Goal: Find specific page/section: Find specific page/section

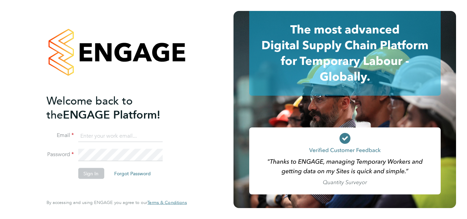
type input "[PERSON_NAME][EMAIL_ADDRESS][PERSON_NAME][DOMAIN_NAME]"
click at [88, 173] on button "Sign In" at bounding box center [91, 173] width 26 height 11
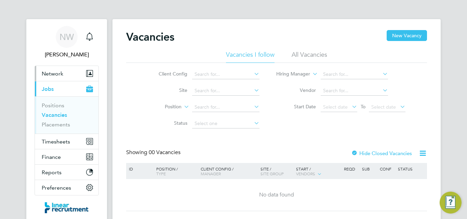
click at [55, 74] on span "Network" at bounding box center [53, 73] width 22 height 6
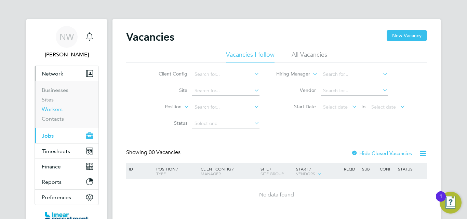
click at [61, 111] on link "Workers" at bounding box center [52, 109] width 21 height 6
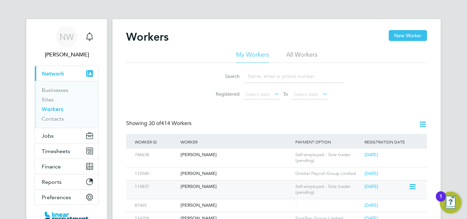
click at [217, 191] on div "Jonathan Mcglinchey" at bounding box center [236, 187] width 115 height 13
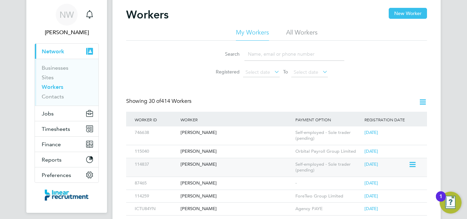
scroll to position [34, 0]
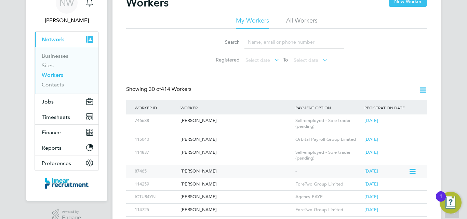
click at [230, 168] on div "[PERSON_NAME]" at bounding box center [236, 171] width 115 height 13
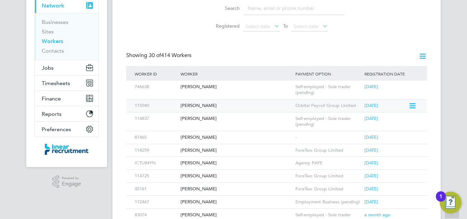
scroll to position [68, 0]
click at [216, 138] on div "[PERSON_NAME]" at bounding box center [236, 137] width 115 height 13
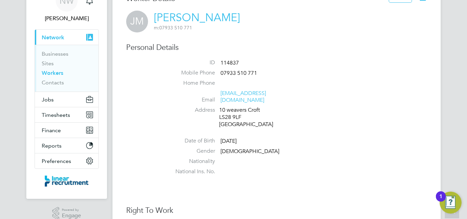
scroll to position [25, 0]
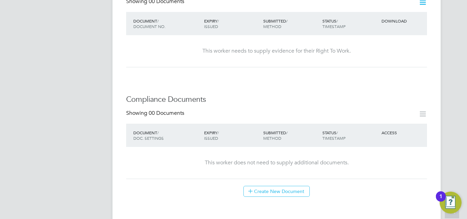
scroll to position [308, 0]
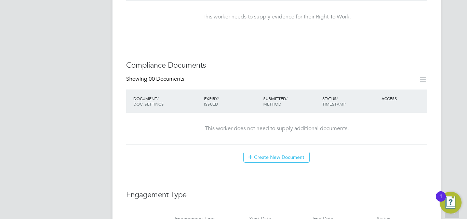
click at [189, 140] on div "Showing 00 Documents DOCUMENT / DOC. SETTINGS EXPIRY / ISSUED SUBMITTED / METHO…" at bounding box center [276, 119] width 301 height 87
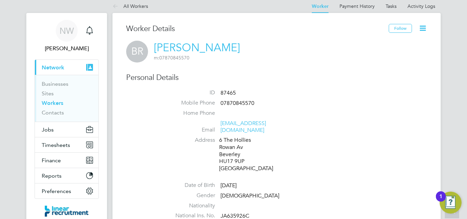
scroll to position [0, 0]
